Goal: Transaction & Acquisition: Purchase product/service

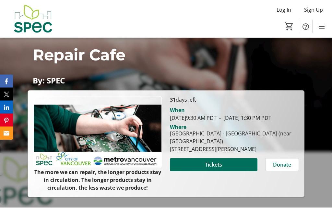
scroll to position [85, 0]
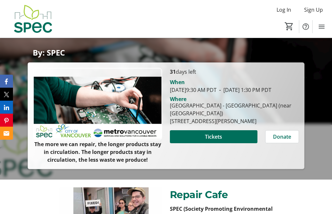
click at [214, 141] on span "Tickets" at bounding box center [213, 137] width 17 height 8
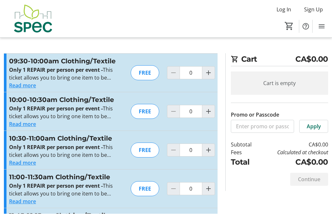
scroll to position [0, 0]
click at [207, 77] on span "Increment by one" at bounding box center [209, 73] width 12 height 12
type input "1"
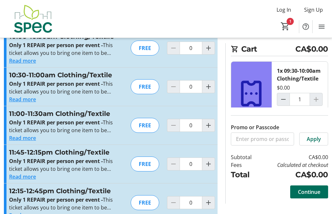
scroll to position [58, 0]
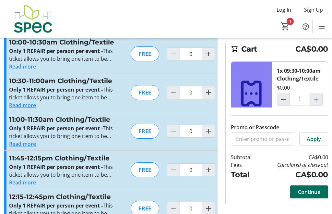
click at [27, 75] on div "10:30-11:00am Clothing/Textile Only 1 REPAIR per person per event - This ticket…" at bounding box center [111, 92] width 214 height 38
click at [26, 68] on button "Read more" at bounding box center [22, 67] width 27 height 8
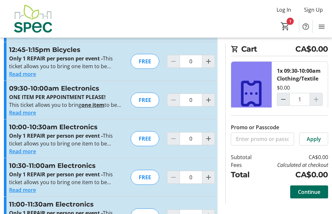
scroll to position [1030, 0]
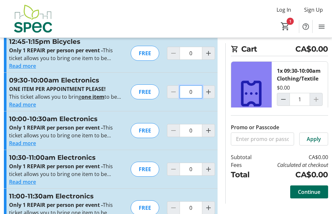
click at [191, 94] on input "0" at bounding box center [191, 92] width 23 height 13
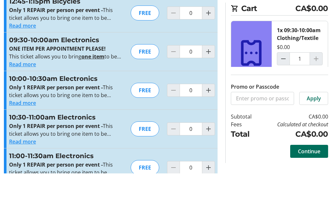
click at [211, 88] on mat-icon "Increment by one" at bounding box center [209, 92] width 8 height 8
type input "1"
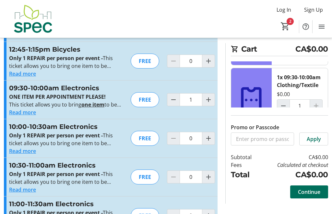
scroll to position [61, 0]
click at [314, 196] on span "Continue" at bounding box center [309, 192] width 22 height 8
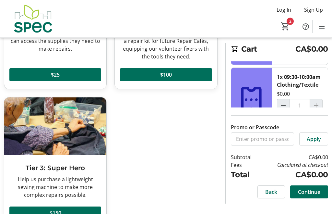
click at [311, 196] on span "Continue" at bounding box center [309, 192] width 22 height 8
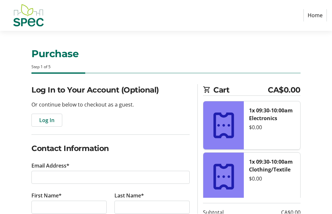
scroll to position [0, 0]
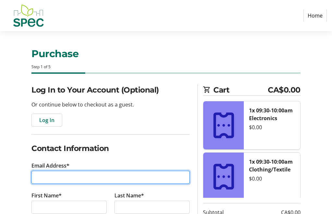
click at [47, 176] on input "Email Address*" at bounding box center [110, 177] width 158 height 13
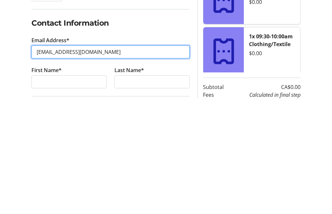
type input "[EMAIL_ADDRESS][DOMAIN_NAME]"
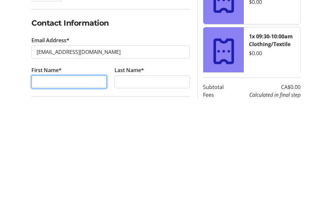
click at [43, 191] on input "First Name*" at bounding box center [68, 197] width 75 height 13
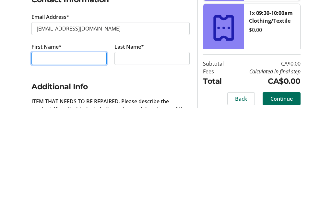
scroll to position [42, 0]
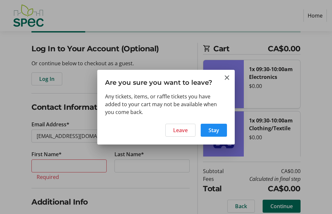
click at [183, 131] on span "Leave" at bounding box center [180, 130] width 15 height 8
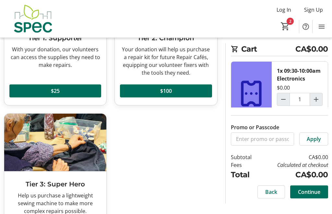
scroll to position [109, 0]
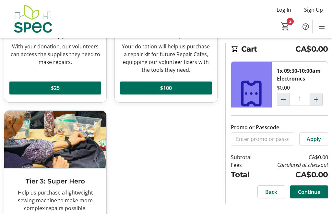
click at [312, 196] on span "Continue" at bounding box center [309, 192] width 22 height 8
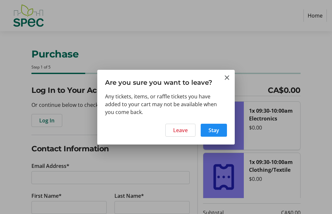
click at [185, 133] on span "Leave" at bounding box center [180, 130] width 15 height 8
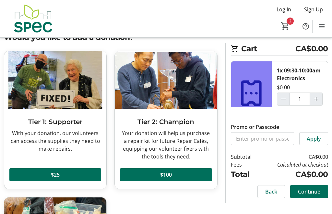
scroll to position [22, 0]
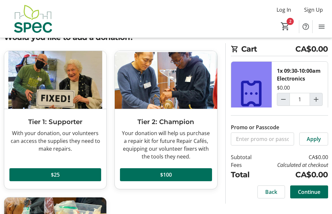
click at [298, 114] on span "Remove" at bounding box center [295, 114] width 20 height 8
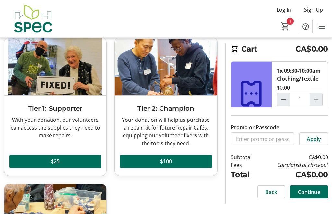
scroll to position [35, 0]
click at [312, 196] on span "Continue" at bounding box center [309, 192] width 22 height 8
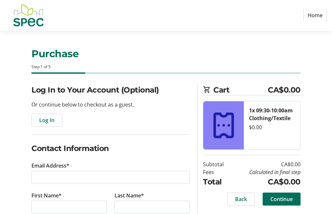
scroll to position [0, 0]
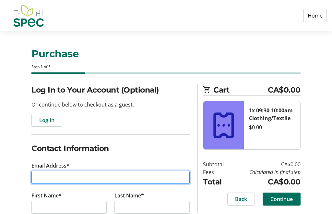
click at [44, 176] on input "Email Address*" at bounding box center [110, 177] width 158 height 13
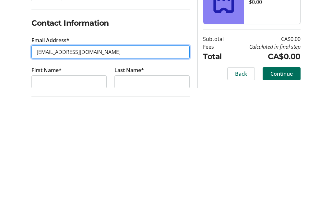
type input "[EMAIL_ADDRESS][DOMAIN_NAME]"
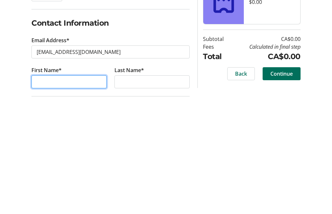
click at [43, 191] on input "First Name*" at bounding box center [68, 197] width 75 height 13
type input "[PERSON_NAME]"
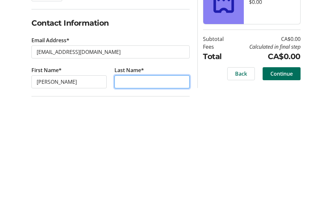
click at [126, 191] on input "Last Name*" at bounding box center [152, 197] width 75 height 13
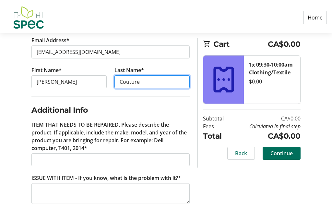
scroll to position [131, 0]
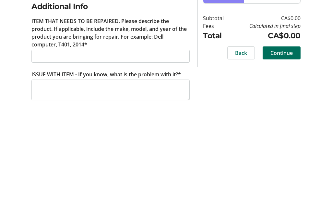
type input "Couture"
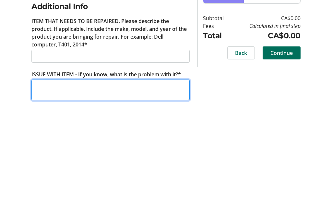
click at [48, 178] on textarea "ISSUE WITH ITEM - If you know, what is the problem with it?*" at bounding box center [110, 188] width 158 height 21
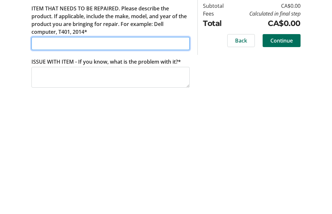
click at [48, 148] on input "ITEM THAT NEEDS TO BE REPAIRED. Please describe the product. If applicable, inc…" at bounding box center [110, 154] width 158 height 13
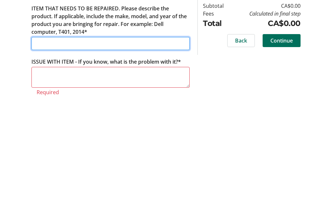
scroll to position [131, 0]
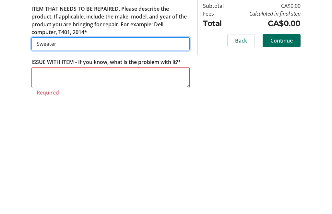
type input "Sweater"
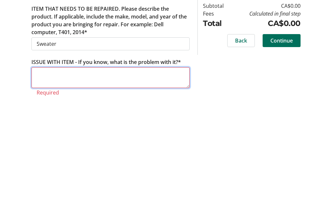
click at [43, 178] on textarea "ISSUE WITH ITEM - If you know, what is the problem with it?*" at bounding box center [110, 188] width 158 height 21
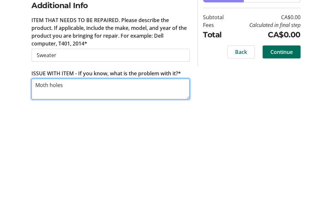
type textarea "Moth holes"
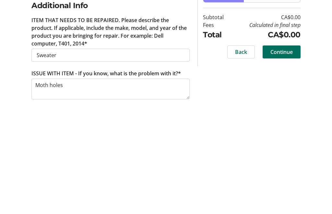
click at [283, 147] on span "Continue" at bounding box center [282, 151] width 22 height 8
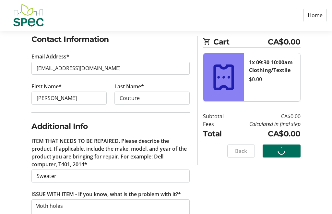
scroll to position [0, 0]
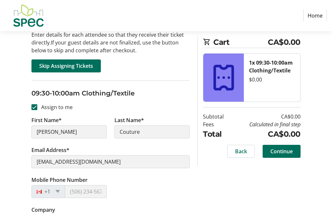
scroll to position [70, 0]
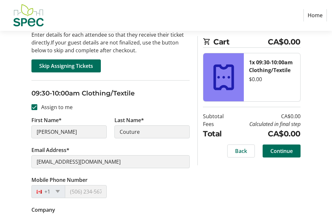
click at [60, 193] on div "+1" at bounding box center [48, 191] width 34 height 13
click at [44, 193] on div at bounding box center [41, 191] width 19 height 7
click at [285, 154] on span "Continue" at bounding box center [282, 151] width 22 height 8
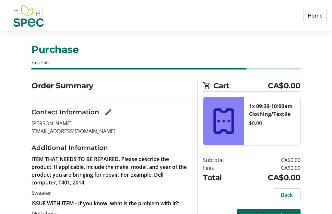
scroll to position [15, 0]
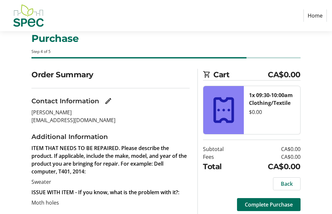
click at [272, 204] on span "Complete Purchase" at bounding box center [269, 205] width 48 height 8
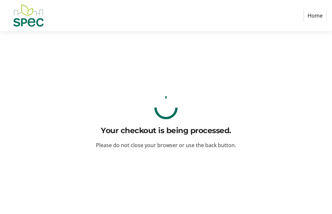
scroll to position [0, 0]
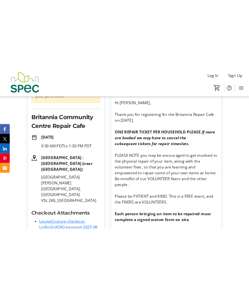
scroll to position [239, 0]
